Goal: Task Accomplishment & Management: Complete application form

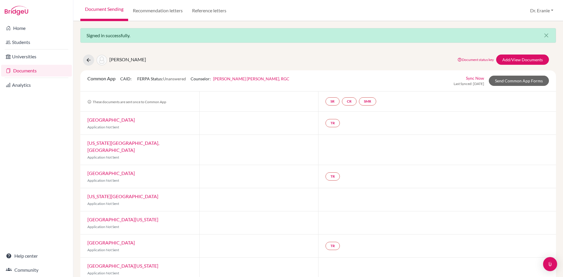
click at [21, 74] on link "Documents" at bounding box center [36, 71] width 71 height 12
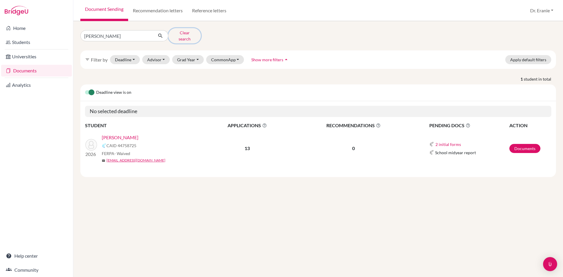
click at [188, 34] on button "Clear search" at bounding box center [184, 35] width 33 height 15
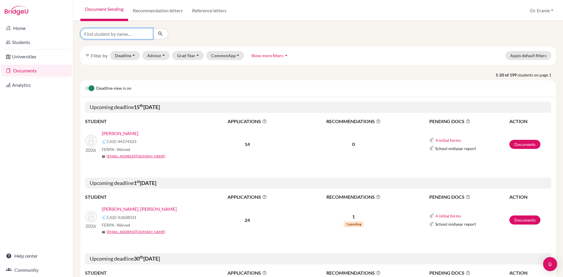
click at [124, 35] on input "Find student by name..." at bounding box center [116, 33] width 73 height 11
type input "Niel edwin Portillo"
click at [163, 33] on icon "submit" at bounding box center [161, 34] width 6 height 6
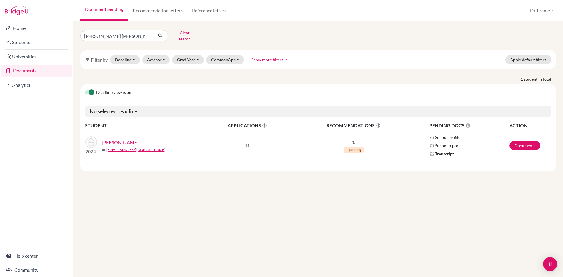
click at [129, 139] on link "Portillo, Niel Edwin" at bounding box center [120, 142] width 37 height 7
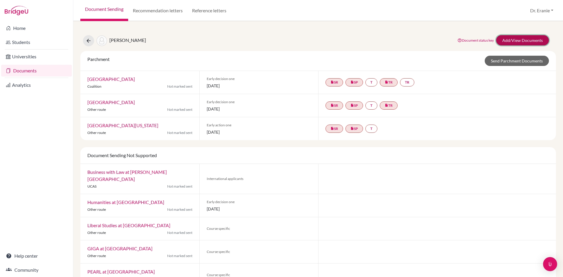
click at [507, 40] on link "Add/View Documents" at bounding box center [522, 40] width 53 height 10
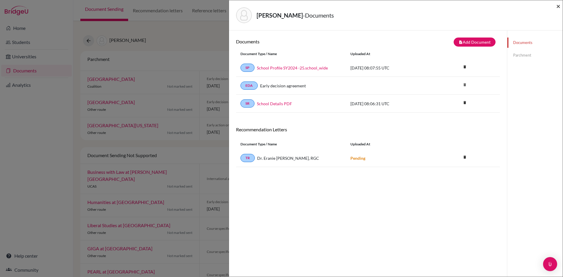
click at [558, 5] on span "×" at bounding box center [559, 6] width 4 height 9
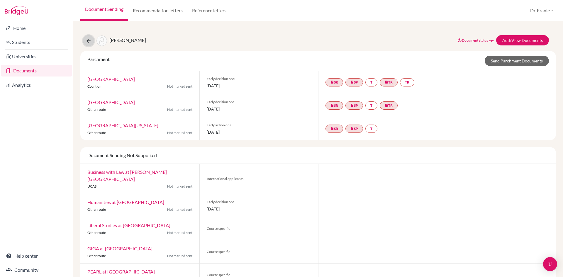
click at [86, 39] on icon at bounding box center [89, 41] width 6 height 6
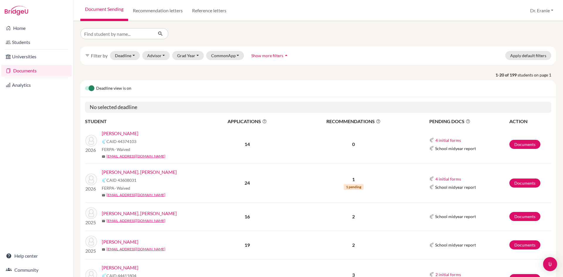
scroll to position [59, 0]
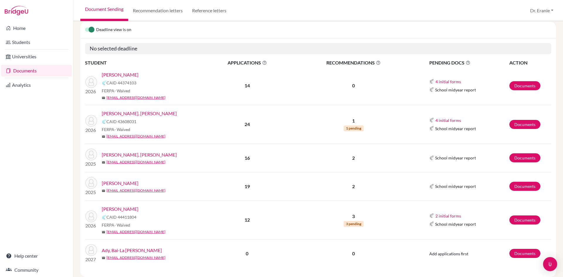
click at [132, 158] on link "[PERSON_NAME], [PERSON_NAME]" at bounding box center [139, 154] width 75 height 7
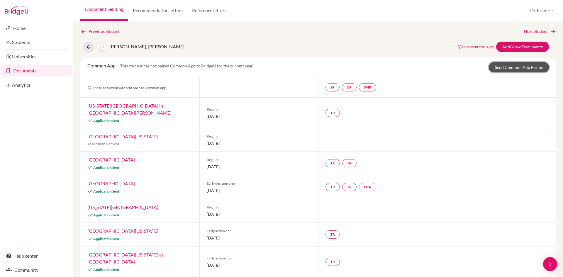
click at [521, 67] on link "Send Common App Forms" at bounding box center [519, 67] width 60 height 10
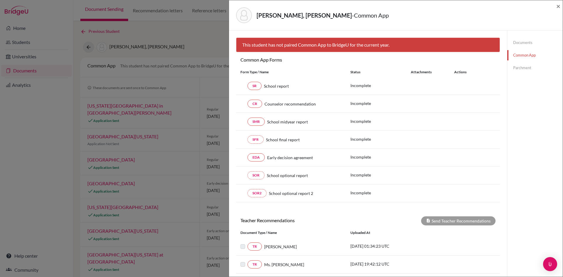
click at [524, 39] on link "Documents" at bounding box center [535, 43] width 55 height 10
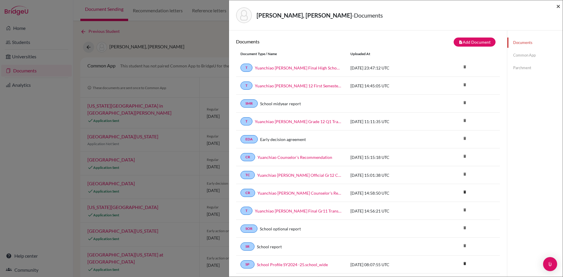
click at [559, 6] on span "×" at bounding box center [559, 6] width 4 height 9
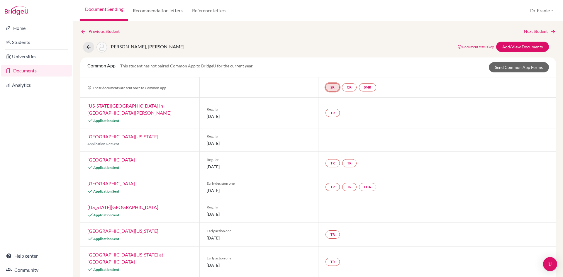
click at [331, 85] on link "SR" at bounding box center [333, 87] width 14 height 8
click at [331, 70] on span "School report" at bounding box center [332, 69] width 25 height 5
click at [26, 67] on link "Documents" at bounding box center [36, 71] width 71 height 12
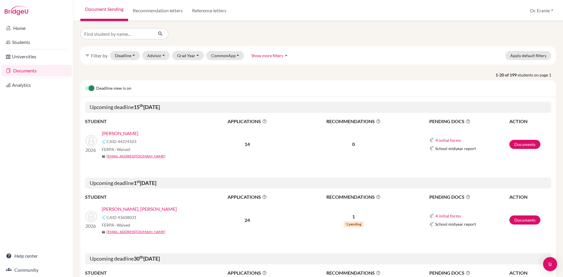
click at [116, 208] on link "[PERSON_NAME], [PERSON_NAME]" at bounding box center [139, 209] width 75 height 7
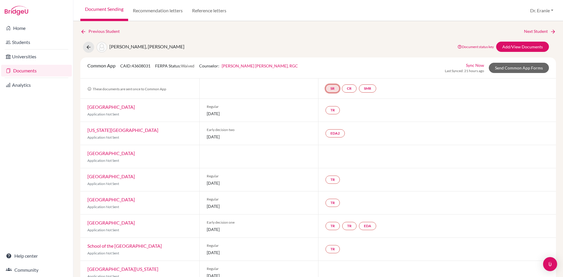
click at [331, 89] on link "SR" at bounding box center [333, 89] width 14 height 8
click at [332, 69] on link "School report" at bounding box center [332, 70] width 25 height 5
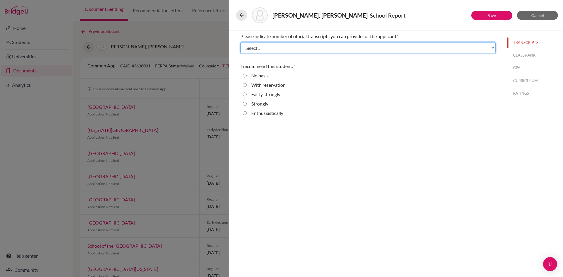
click at [484, 47] on select "Select... 1 2 3 4" at bounding box center [368, 47] width 255 height 11
select select "1"
click at [241, 42] on select "Select... 1 2 3 4" at bounding box center [368, 47] width 255 height 11
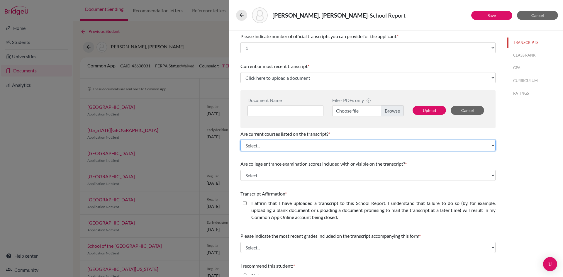
click at [269, 148] on select "Select... Yes No" at bounding box center [368, 145] width 255 height 11
select select "0"
click at [241, 140] on select "Select... Yes No" at bounding box center [368, 145] width 255 height 11
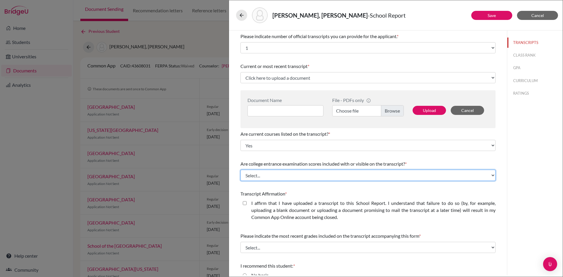
click at [263, 176] on select "Select... Yes No" at bounding box center [368, 175] width 255 height 11
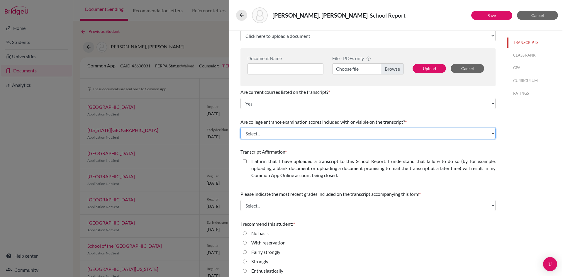
scroll to position [46, 0]
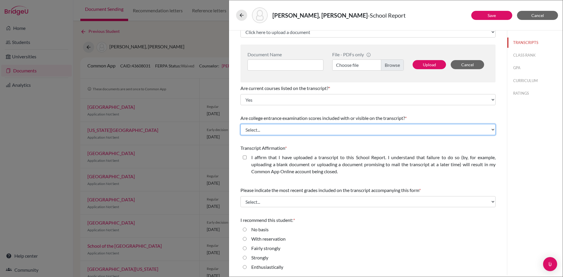
click at [265, 129] on select "Select... Yes No" at bounding box center [368, 129] width 255 height 11
select select "1"
click at [241, 124] on select "Select... Yes No" at bounding box center [368, 129] width 255 height 11
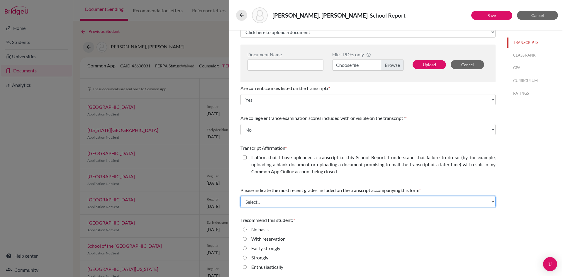
click at [287, 207] on select "Select... Final junior year grades 1st Quarter senior year grades 2nd Quarter/1…" at bounding box center [368, 201] width 255 height 11
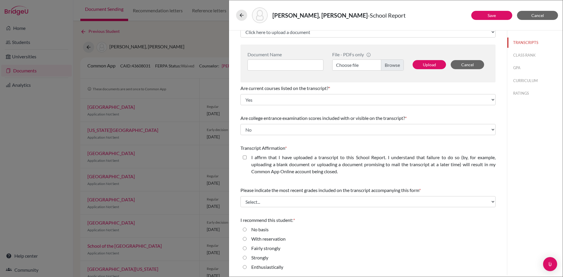
click at [271, 179] on div "Transcript Affirmation * I affirm that I have uploaded a transcript to this Sch…" at bounding box center [368, 161] width 255 height 38
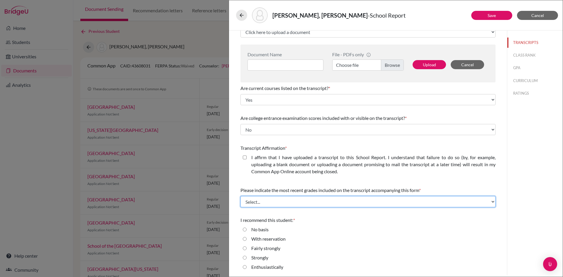
click at [273, 203] on select "Select... Final junior year grades 1st Quarter senior year grades 2nd Quarter/1…" at bounding box center [368, 201] width 255 height 11
click at [264, 203] on select "Select... Final junior year grades 1st Quarter senior year grades 2nd Quarter/1…" at bounding box center [368, 201] width 255 height 11
click at [317, 204] on select "Select... Final junior year grades 1st Quarter senior year grades 2nd Quarter/1…" at bounding box center [368, 201] width 255 height 11
